Goal: Find specific page/section: Locate a particular part of the current website

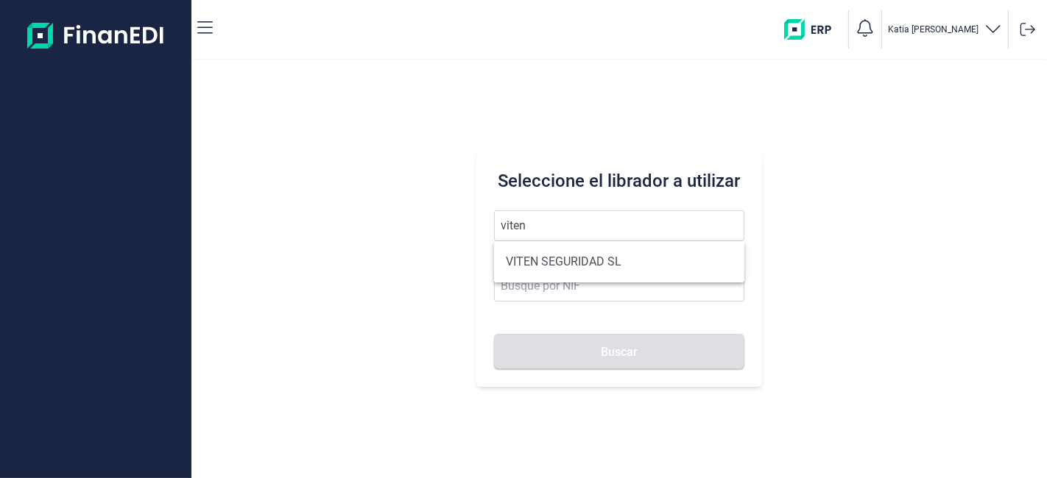
click at [587, 277] on ul "VITEN SEGURIDAD SL" at bounding box center [618, 261] width 249 height 41
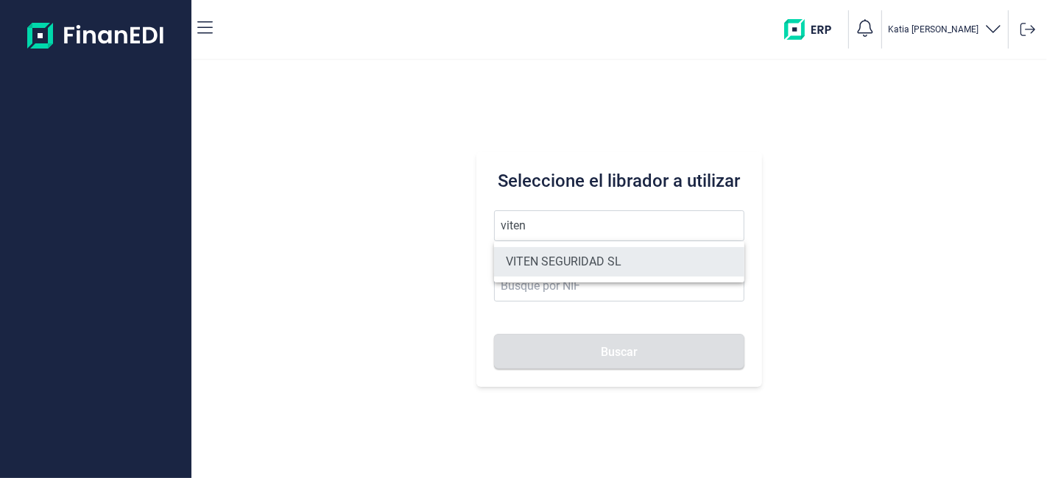
click at [587, 270] on li "VITEN SEGURIDAD SL" at bounding box center [618, 261] width 249 height 29
type input "VITEN SEGURIDAD SL"
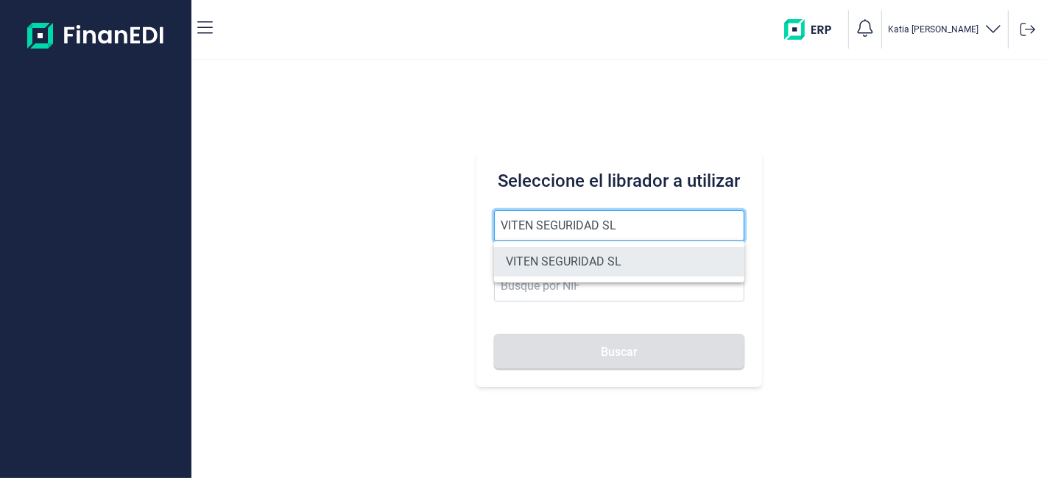
type input "B83744680"
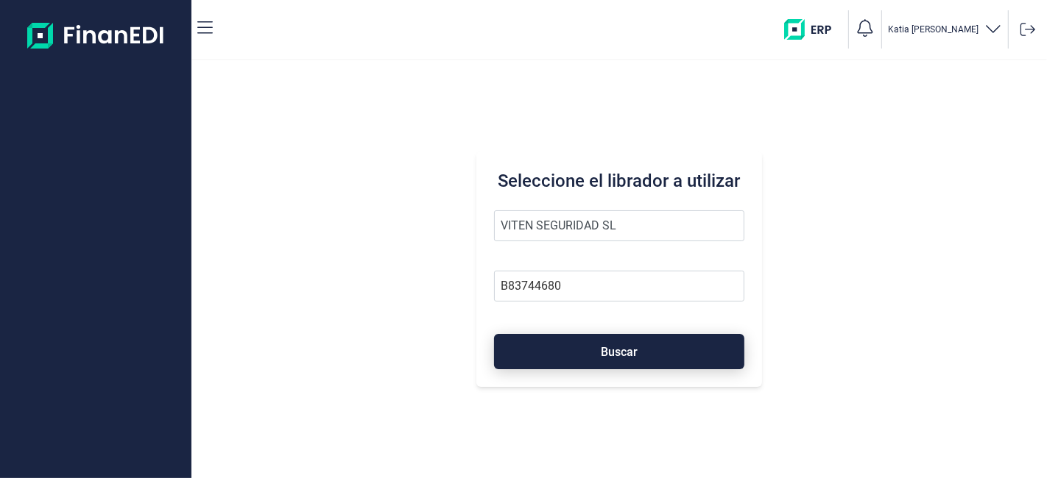
click at [602, 347] on span "Buscar" at bounding box center [619, 352] width 37 height 11
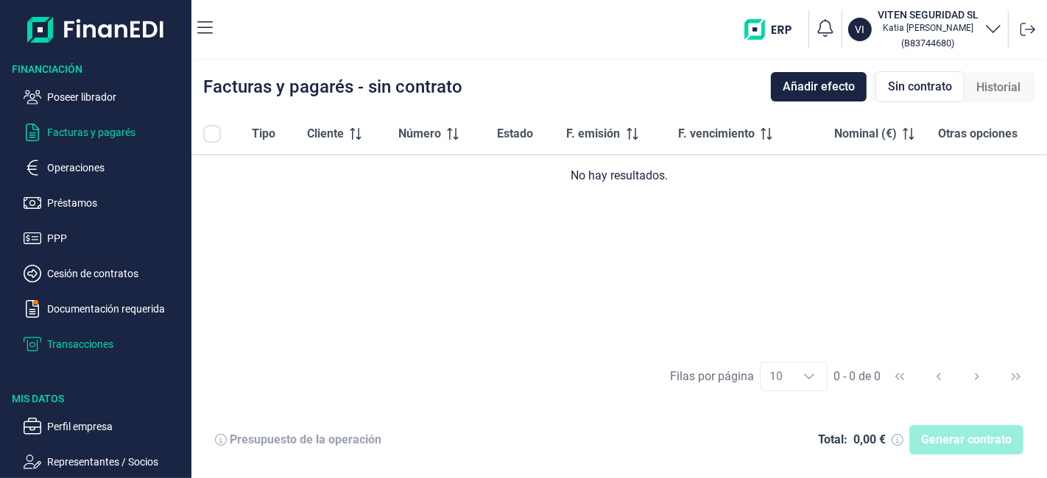
click at [76, 347] on p "Transacciones" at bounding box center [116, 345] width 138 height 18
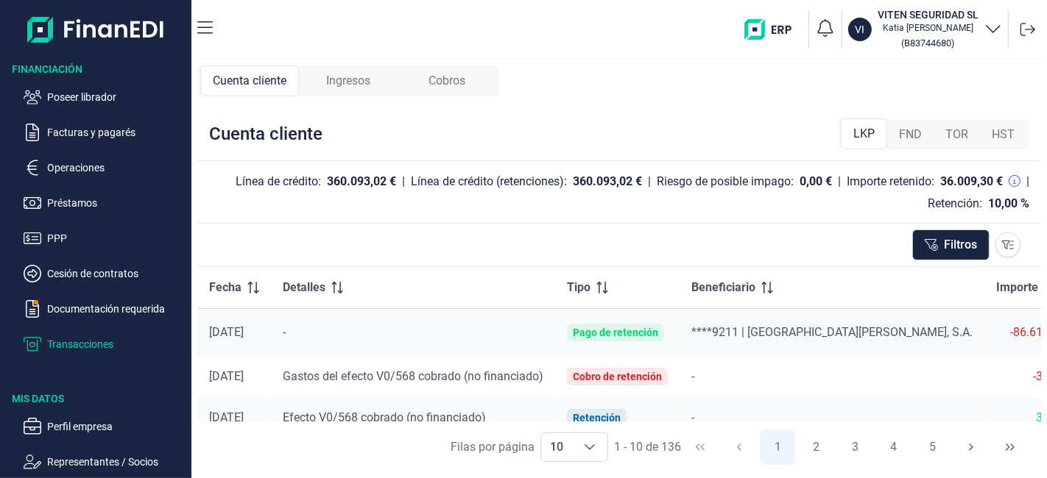
click at [356, 85] on span "Ingresos" at bounding box center [348, 81] width 44 height 18
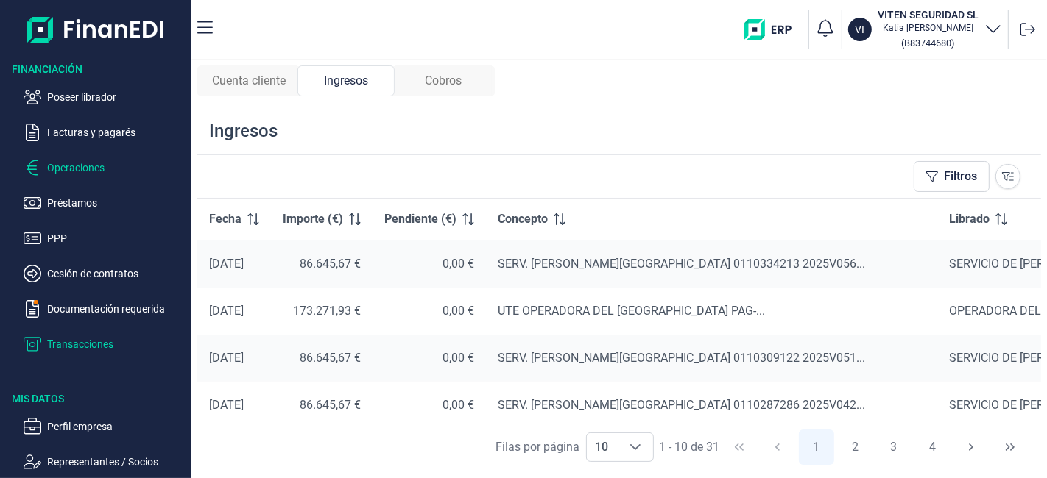
click at [70, 162] on p "Operaciones" at bounding box center [116, 168] width 138 height 18
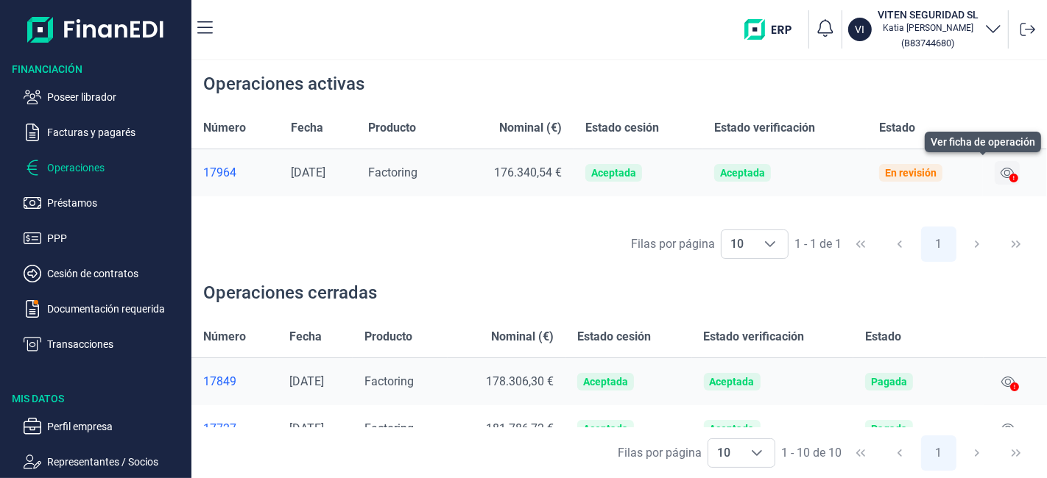
click at [1008, 169] on icon at bounding box center [1006, 173] width 13 height 12
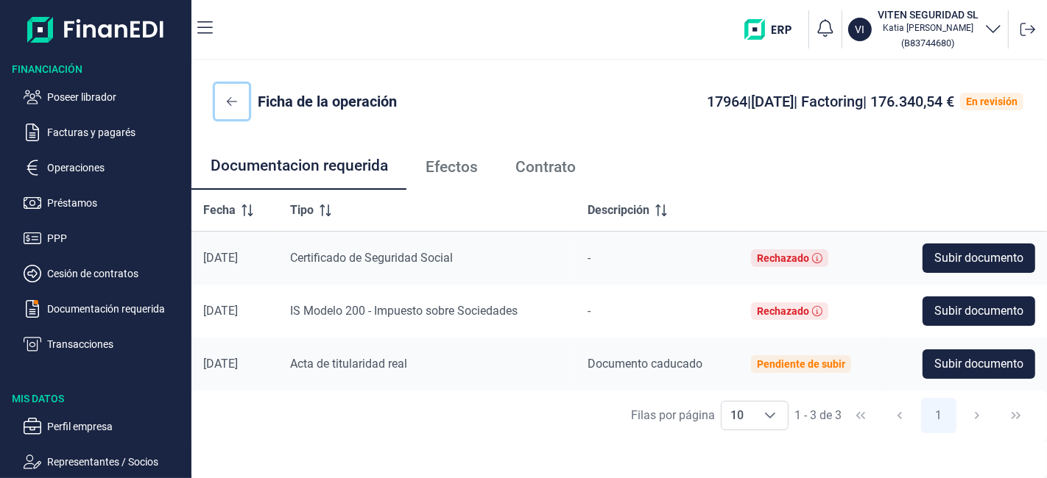
click at [235, 99] on icon at bounding box center [232, 102] width 10 height 12
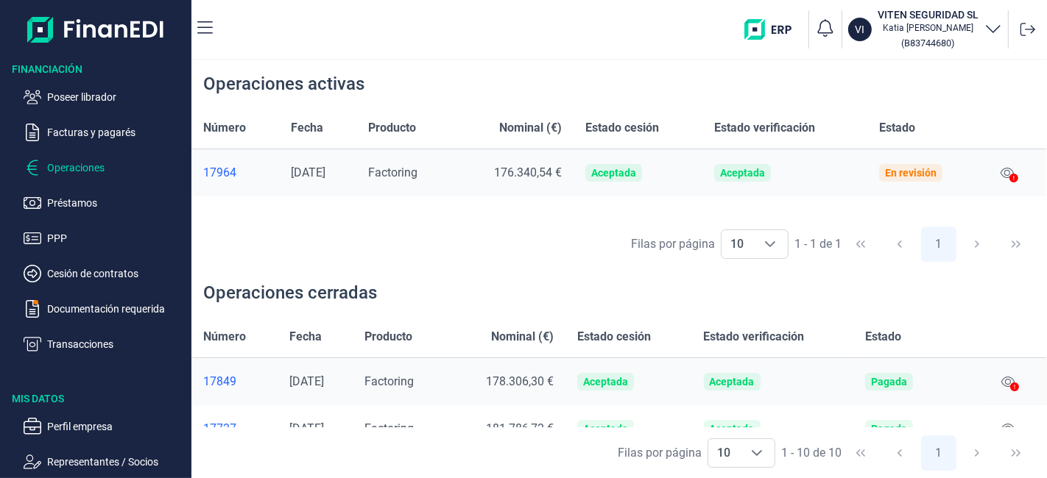
click at [221, 171] on div "17964" at bounding box center [235, 173] width 64 height 15
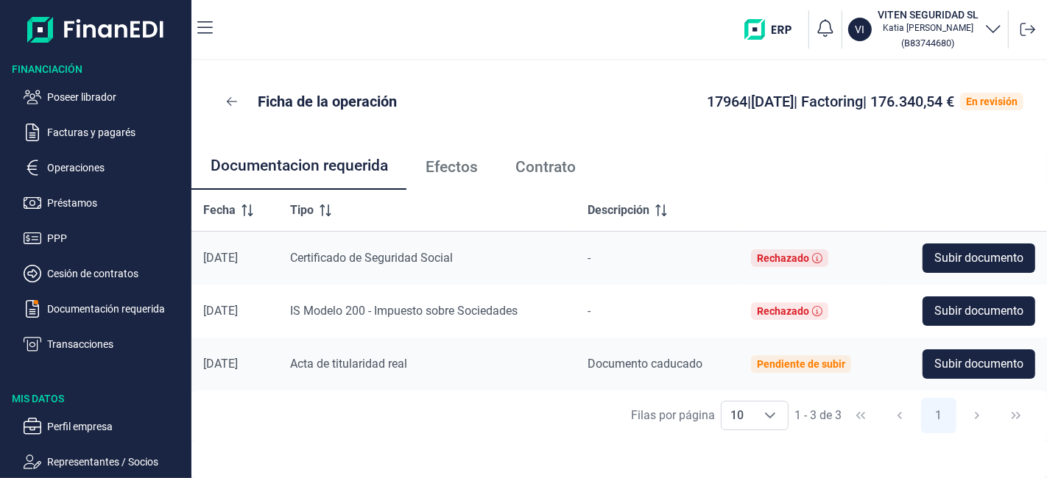
click at [459, 173] on span "Efectos" at bounding box center [451, 167] width 52 height 15
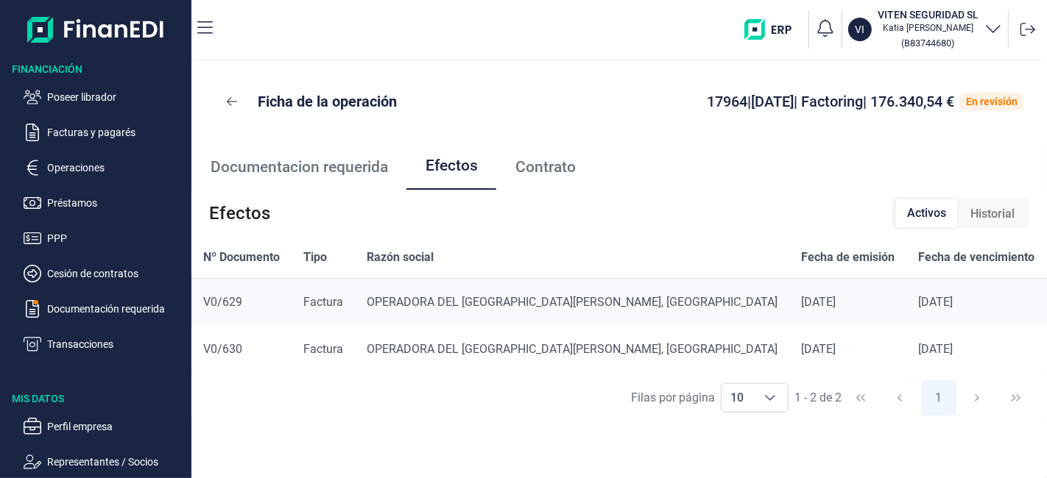
click at [535, 169] on span "Contrato" at bounding box center [545, 167] width 60 height 15
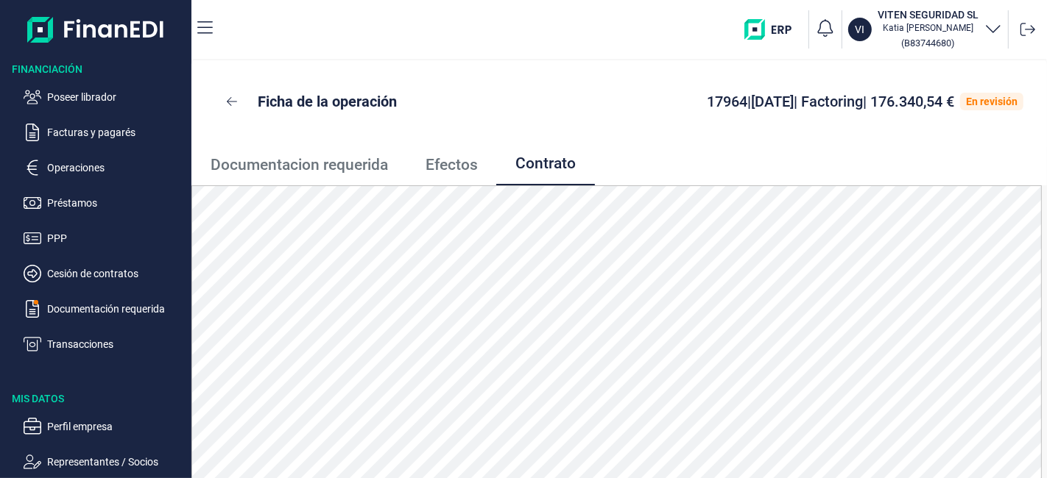
click at [455, 160] on span "Efectos" at bounding box center [451, 164] width 52 height 15
